Goal: Task Accomplishment & Management: Manage account settings

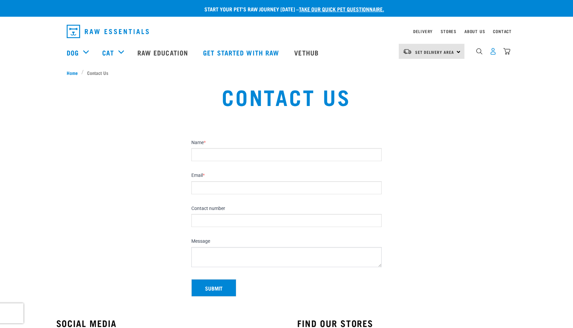
click at [494, 53] on img "dropdown navigation" at bounding box center [492, 51] width 7 height 7
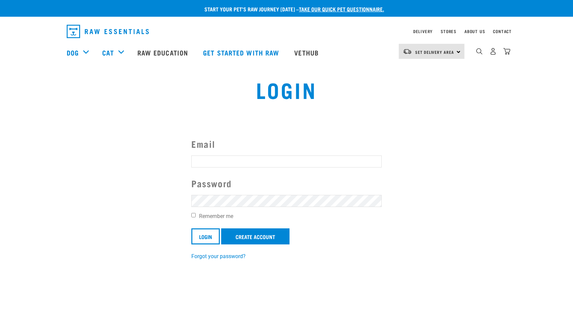
click at [245, 166] on input "Email" at bounding box center [286, 162] width 190 height 12
type input "Aarondempsey@Gmail.com"
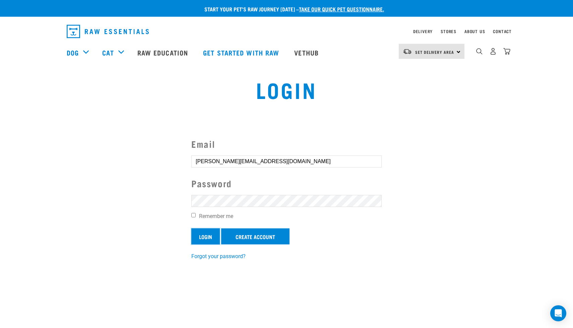
click at [204, 238] on input "Login" at bounding box center [205, 237] width 28 height 16
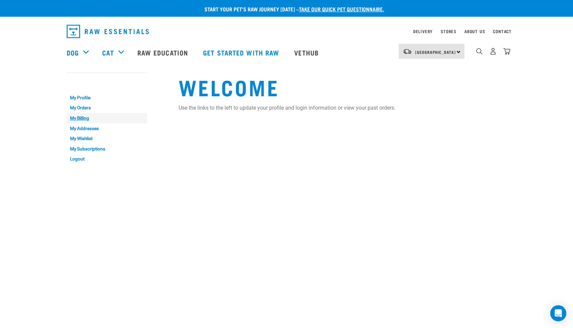
click at [81, 119] on link "My Billing" at bounding box center [107, 118] width 80 height 10
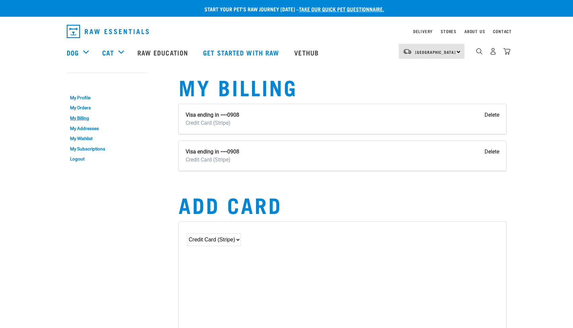
click at [491, 116] on input "Delete" at bounding box center [491, 115] width 15 height 8
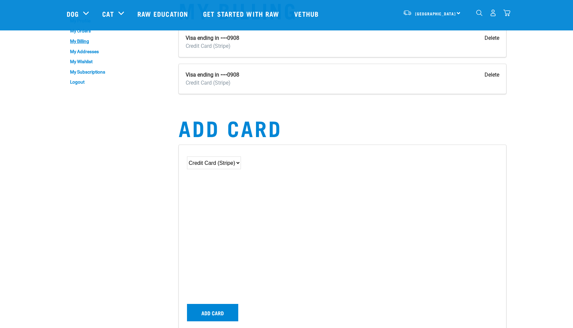
scroll to position [28, 0]
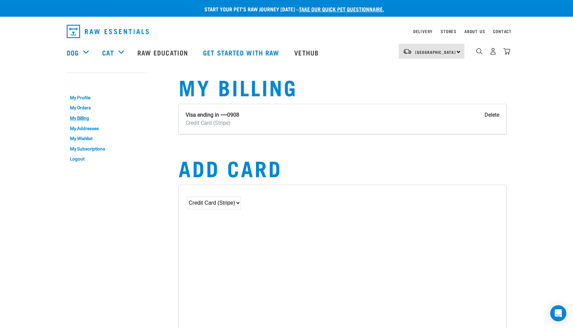
click at [496, 118] on input "Delete" at bounding box center [491, 115] width 15 height 8
click at [89, 151] on link "My Subscriptions" at bounding box center [107, 149] width 80 height 10
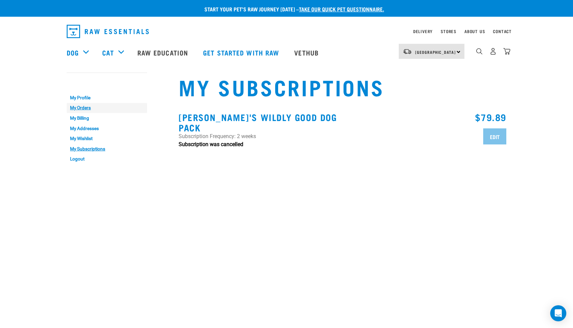
click at [87, 110] on link "My Orders" at bounding box center [107, 108] width 80 height 10
